Goal: Task Accomplishment & Management: Complete application form

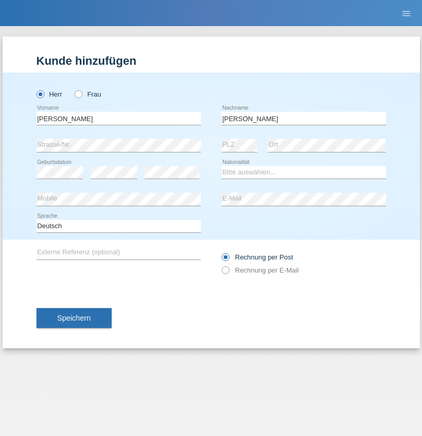
type input "Yordanov"
select select "BG"
select select "C"
select select "04"
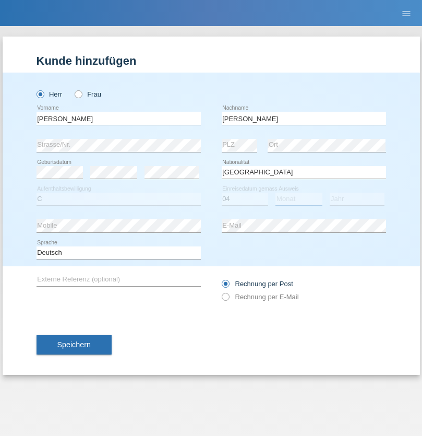
select select "10"
select select "2021"
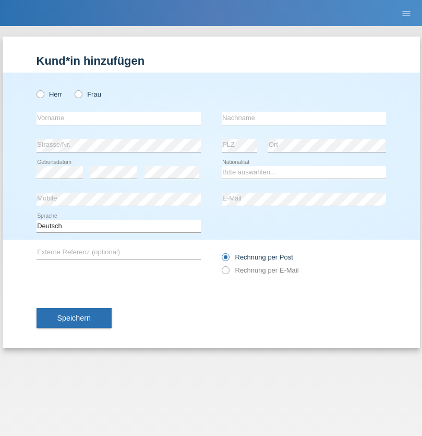
radio input "true"
click at [118, 118] on input "text" at bounding box center [119, 118] width 164 height 13
type input "Abuzer"
click at [304, 118] on input "text" at bounding box center [304, 118] width 164 height 13
type input "Kilinc"
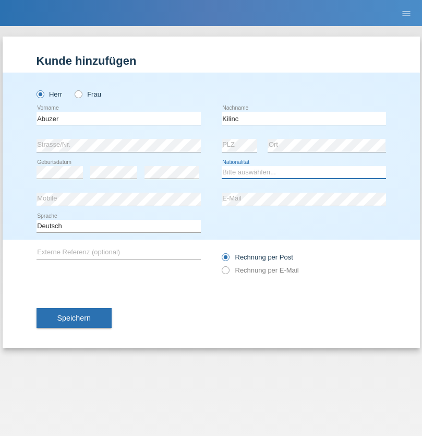
select select "CH"
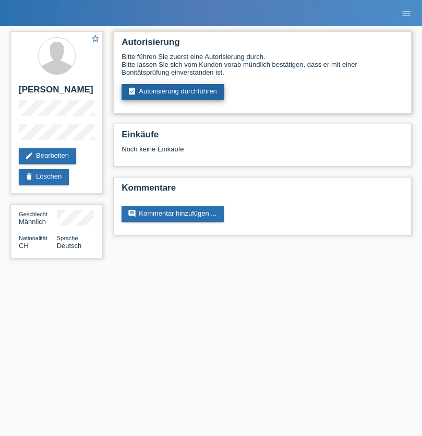
click at [173, 92] on link "assignment_turned_in Autorisierung durchführen" at bounding box center [173, 92] width 103 height 16
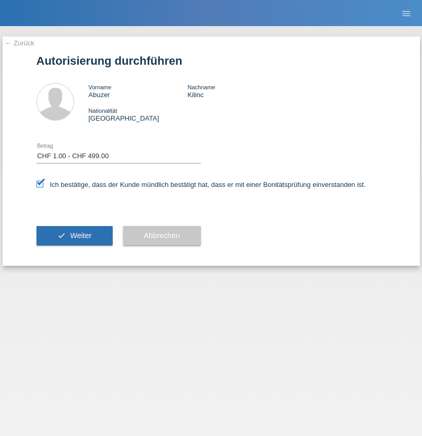
select select "1"
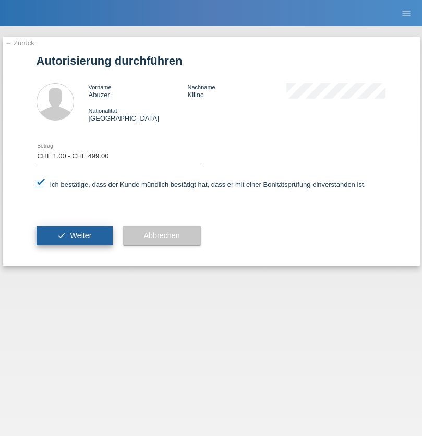
click at [74, 235] on span "Weiter" at bounding box center [80, 235] width 21 height 8
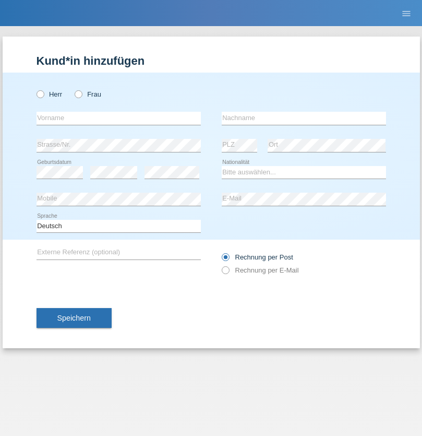
radio input "true"
click at [118, 118] on input "text" at bounding box center [119, 118] width 164 height 13
type input "Diaconu"
click at [304, 118] on input "text" at bounding box center [304, 118] width 164 height 13
type input "[PERSON_NAME]"
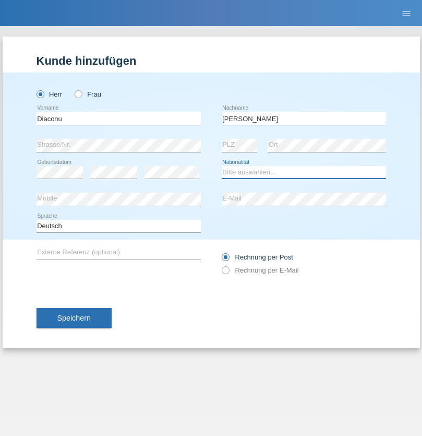
select select "RO"
select select "C"
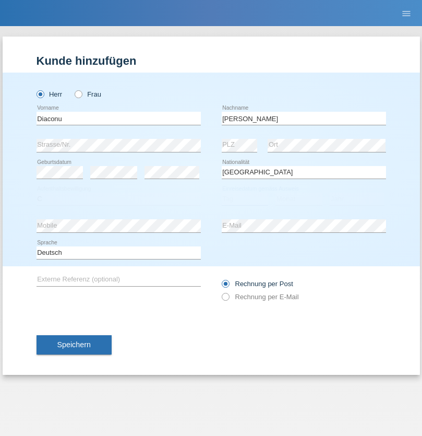
select select "10"
select select "04"
select select "2021"
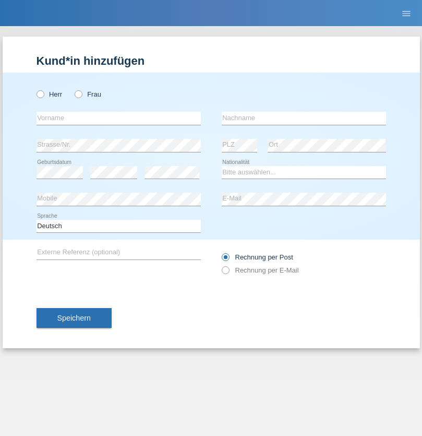
radio input "true"
click at [118, 118] on input "text" at bounding box center [119, 118] width 164 height 13
type input "[PERSON_NAME]"
click at [304, 118] on input "text" at bounding box center [304, 118] width 164 height 13
type input "Grecuccio"
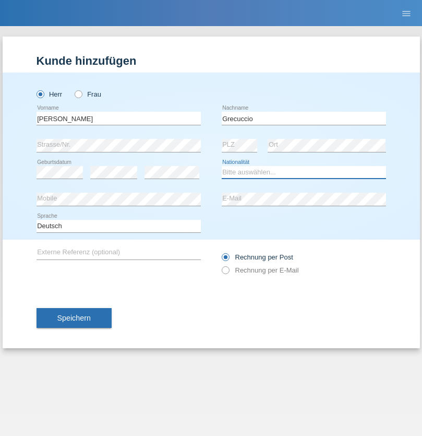
select select "IT"
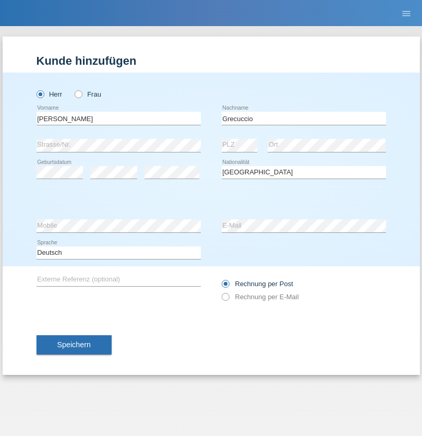
select select "C"
select select "09"
select select "10"
select select "2013"
